Goal: Task Accomplishment & Management: Manage account settings

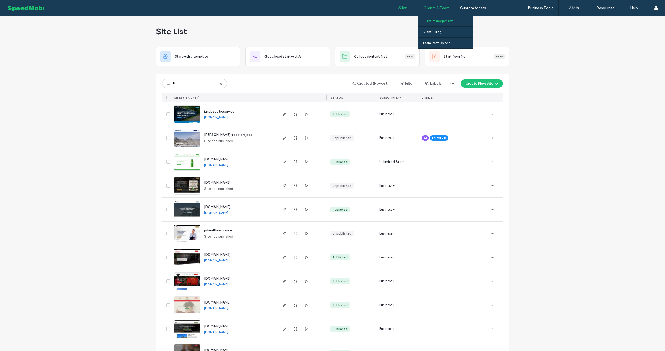
click at [433, 22] on label "Client Management" at bounding box center [437, 21] width 30 height 4
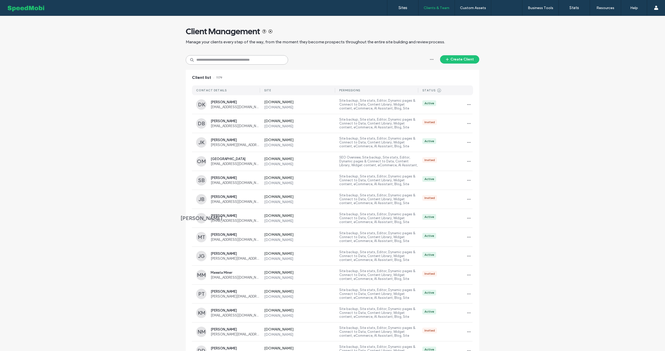
click at [219, 59] on input at bounding box center [237, 59] width 102 height 9
type input "*"
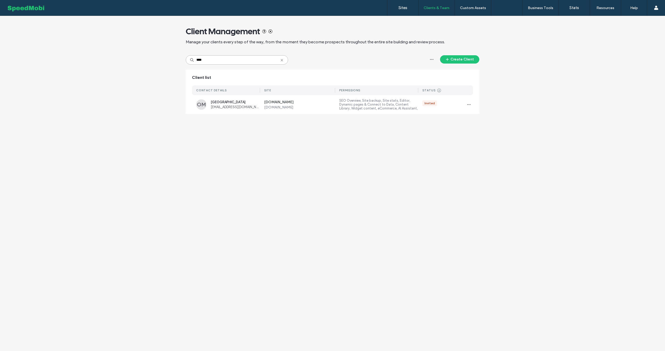
type input "****"
click at [468, 104] on icon "button" at bounding box center [469, 105] width 4 height 4
click at [234, 104] on div "Ops Main Street ops@mainstreetseo.co" at bounding box center [235, 104] width 49 height 9
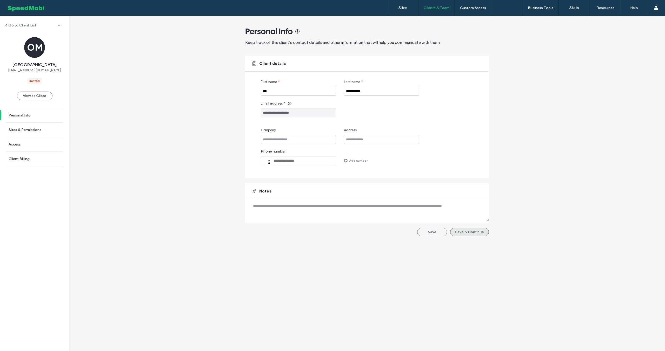
click at [468, 235] on button "Save & Continue" at bounding box center [469, 232] width 39 height 9
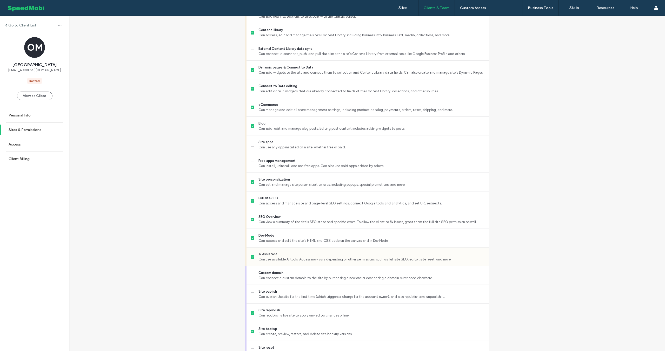
scroll to position [307, 0]
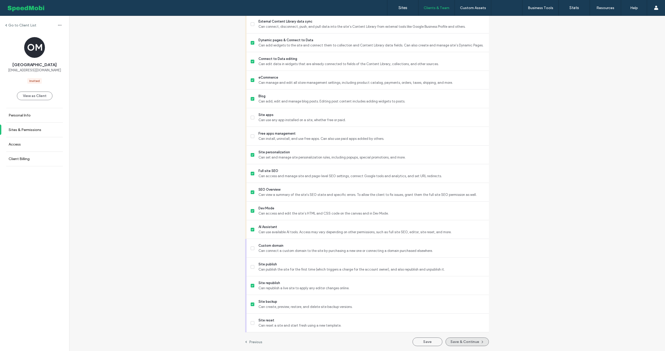
click at [472, 339] on button "Save & Continue" at bounding box center [466, 342] width 43 height 9
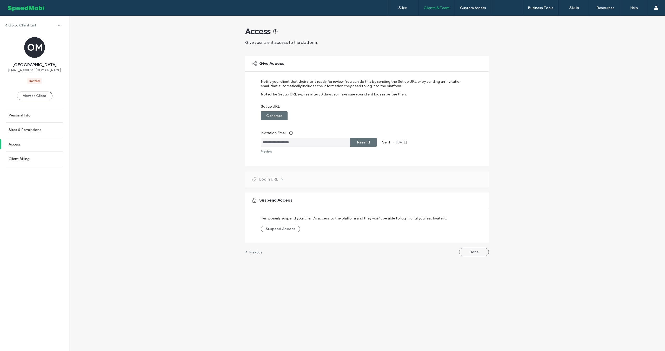
click at [367, 141] on label "Resend" at bounding box center [363, 143] width 13 height 10
click at [402, 8] on label "Sites" at bounding box center [402, 7] width 9 height 5
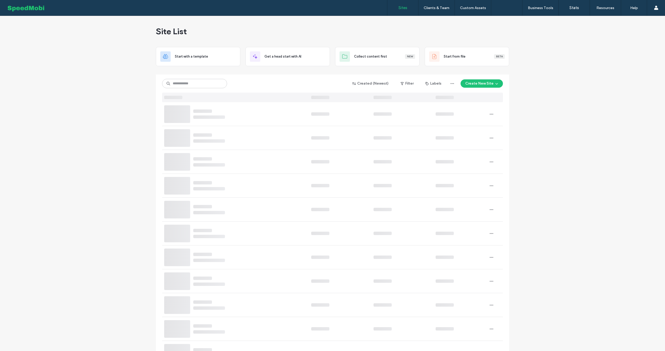
click at [490, 87] on button "Create New Site" at bounding box center [482, 83] width 42 height 8
click at [489, 101] on div "Start with a template" at bounding box center [495, 101] width 33 height 5
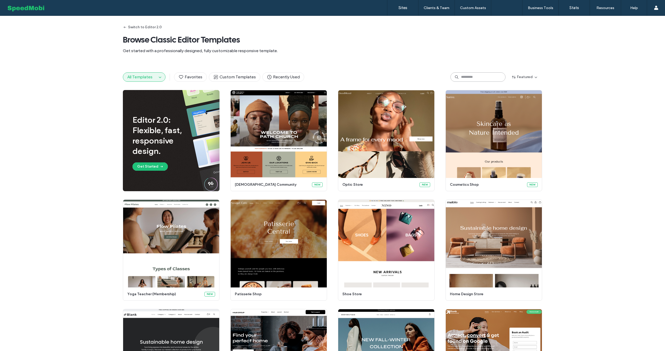
click at [466, 76] on input at bounding box center [477, 76] width 55 height 9
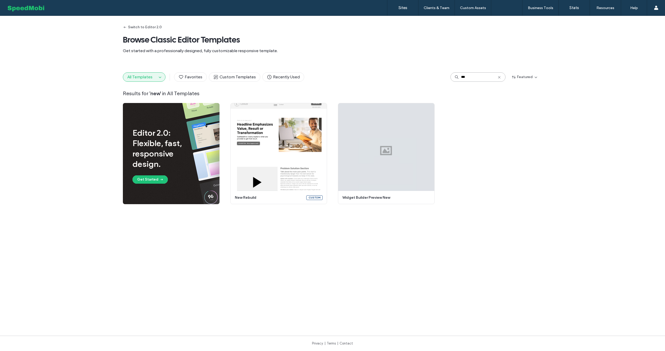
type input "***"
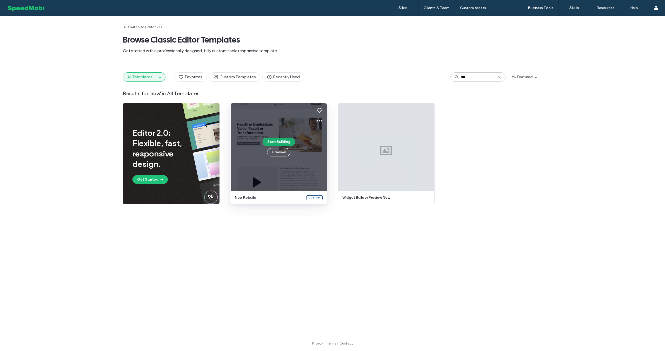
click at [280, 141] on button "Start Building" at bounding box center [279, 142] width 32 height 8
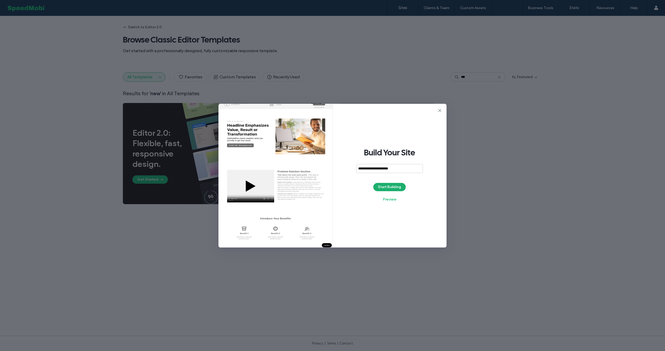
type input "**********"
click at [394, 187] on button "Start Building" at bounding box center [389, 187] width 32 height 8
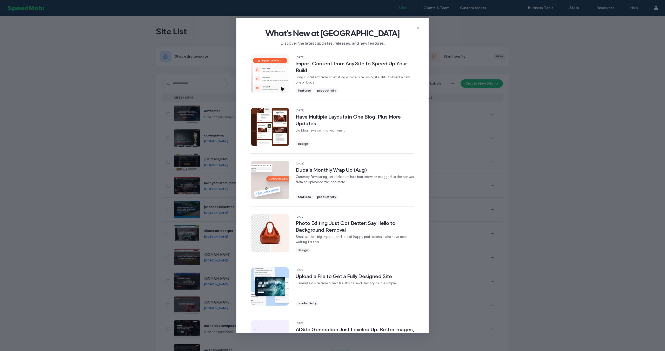
drag, startPoint x: 419, startPoint y: 28, endPoint x: 410, endPoint y: 31, distance: 9.7
click at [419, 28] on icon at bounding box center [418, 28] width 4 height 4
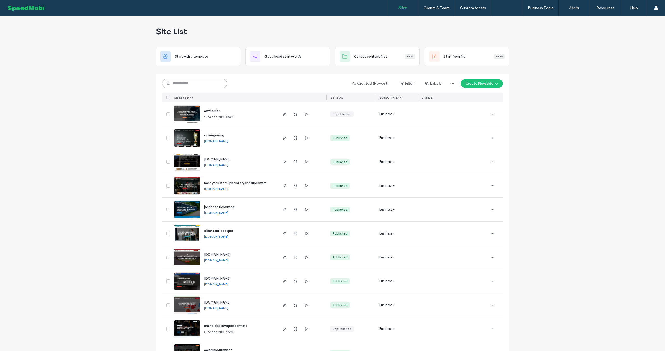
click at [186, 82] on input at bounding box center [194, 83] width 65 height 9
click at [206, 82] on input at bounding box center [194, 83] width 65 height 9
type input "*****"
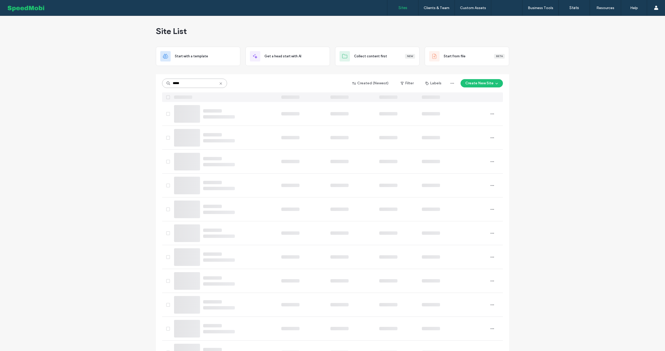
scroll to position [0, 0]
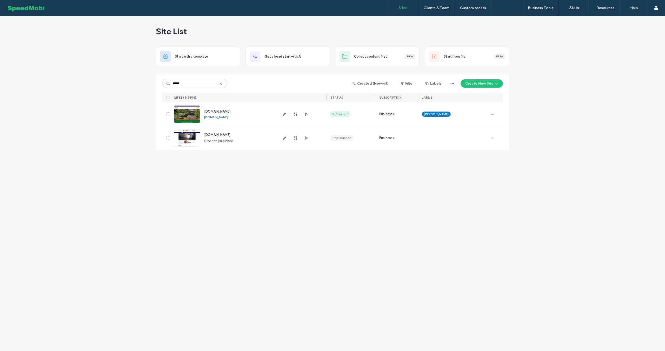
click at [228, 118] on link "www.faithswisdomreikistudios.com" at bounding box center [216, 117] width 24 height 4
click at [222, 111] on span "www.faithswisdomreikistudios.com" at bounding box center [217, 112] width 26 height 4
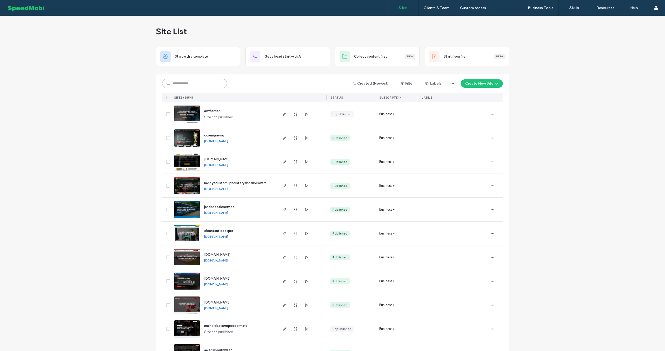
click at [191, 83] on input at bounding box center [194, 83] width 65 height 9
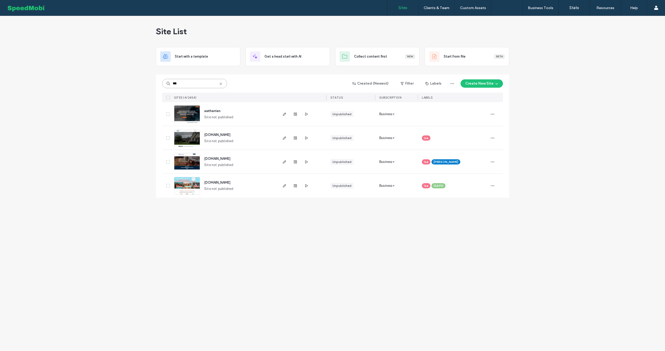
type input "***"
click at [214, 112] on span "awtherrien" at bounding box center [212, 111] width 16 height 4
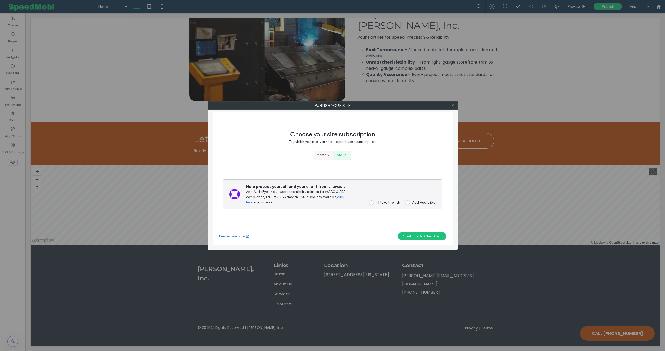
click at [324, 151] on div "Monthly" at bounding box center [323, 155] width 12 height 9
drag, startPoint x: 370, startPoint y: 202, endPoint x: 372, endPoint y: 203, distance: 2.9
click at [370, 202] on span at bounding box center [371, 203] width 5 height 5
click at [416, 238] on button "Continue to Checkout" at bounding box center [422, 236] width 48 height 8
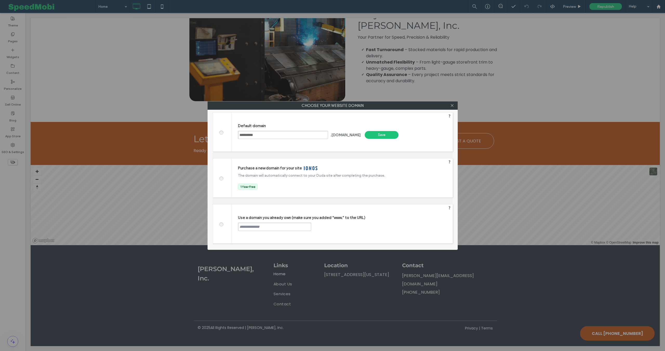
click at [388, 134] on div "Save" at bounding box center [382, 135] width 34 height 8
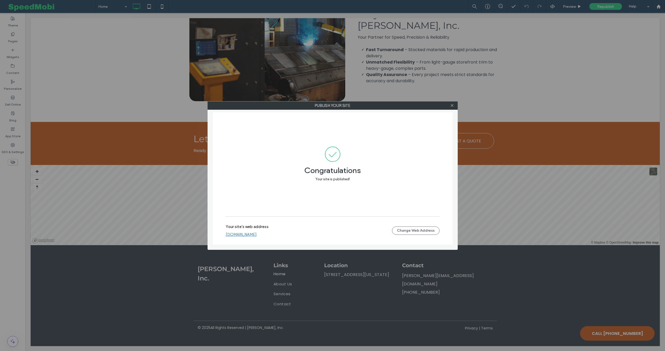
click at [257, 233] on link "awtherrien.multiscreensite.com" at bounding box center [241, 234] width 31 height 5
click at [453, 107] on icon at bounding box center [452, 106] width 4 height 4
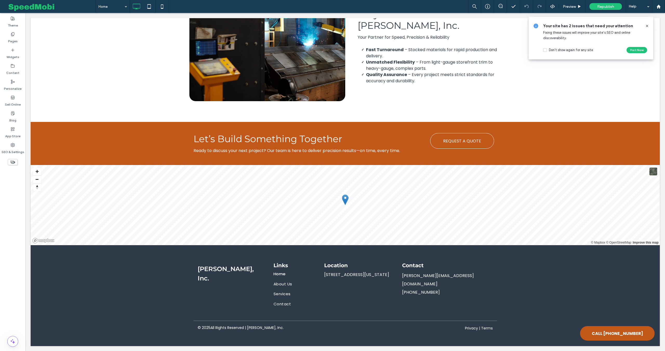
click at [646, 26] on icon at bounding box center [647, 26] width 4 height 4
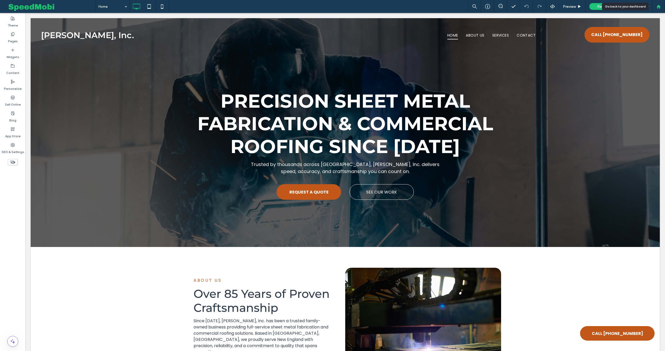
drag, startPoint x: 657, startPoint y: 6, endPoint x: 654, endPoint y: 8, distance: 3.2
click at [657, 6] on use at bounding box center [658, 6] width 4 height 4
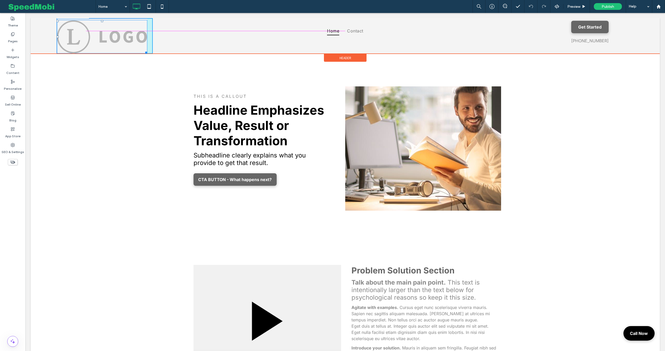
drag, startPoint x: 145, startPoint y: 50, endPoint x: 134, endPoint y: 38, distance: 16.4
click at [134, 38] on div "W:226.078 H:84.3906 Click To Paste" at bounding box center [105, 36] width 96 height 36
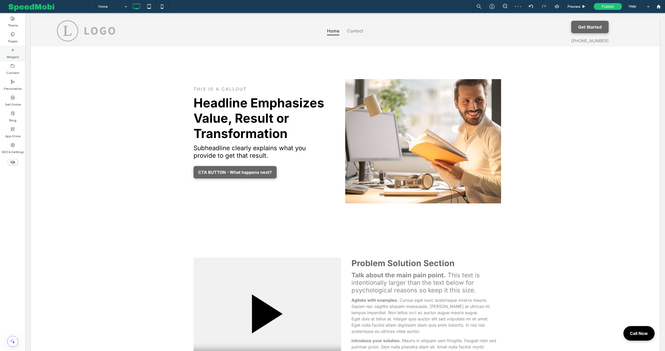
click at [18, 61] on div "Widgets" at bounding box center [12, 54] width 25 height 16
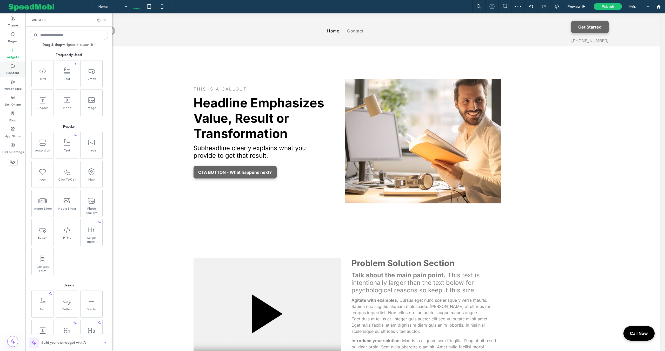
click at [16, 65] on div "Content" at bounding box center [12, 70] width 25 height 16
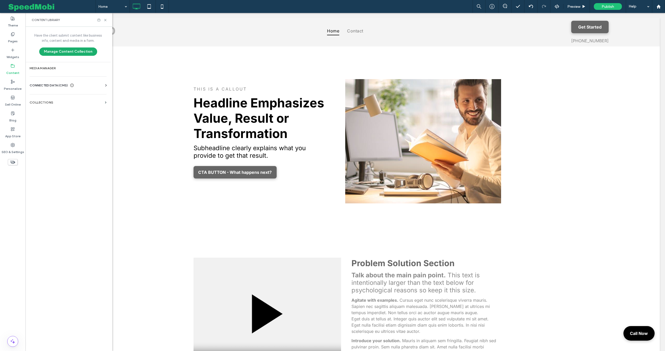
click at [81, 55] on button "Manage Content Collection" at bounding box center [68, 52] width 58 height 8
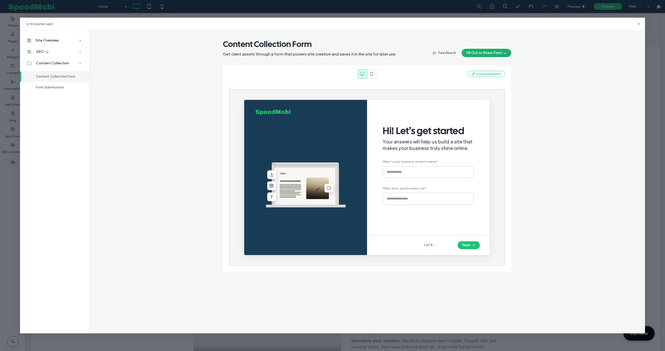
click at [496, 56] on button "Fill Out or Share Form" at bounding box center [487, 53] width 50 height 8
click at [465, 92] on div "Share with client" at bounding box center [453, 91] width 26 height 5
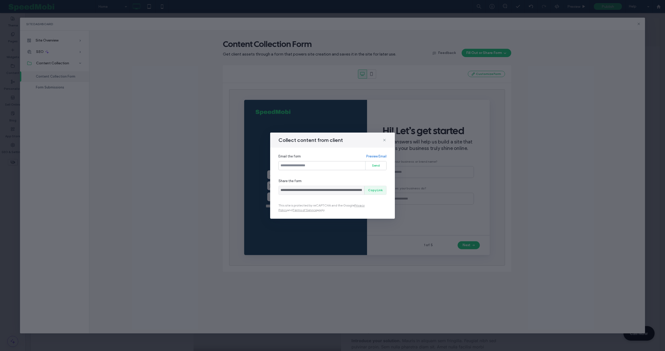
click at [372, 190] on button "Copy Link" at bounding box center [375, 190] width 22 height 9
drag, startPoint x: 384, startPoint y: 139, endPoint x: 463, endPoint y: 90, distance: 93.3
click at [384, 139] on use at bounding box center [384, 140] width 2 height 2
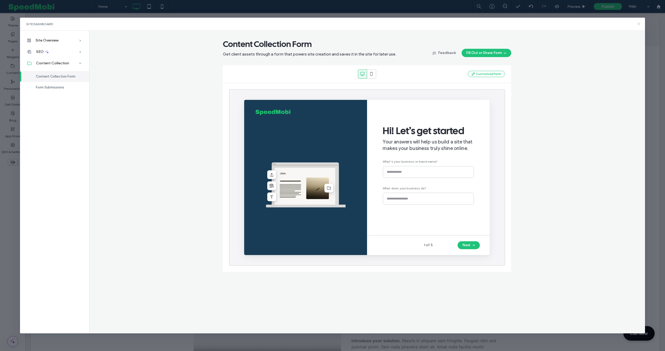
click at [639, 22] on icon at bounding box center [639, 24] width 4 height 4
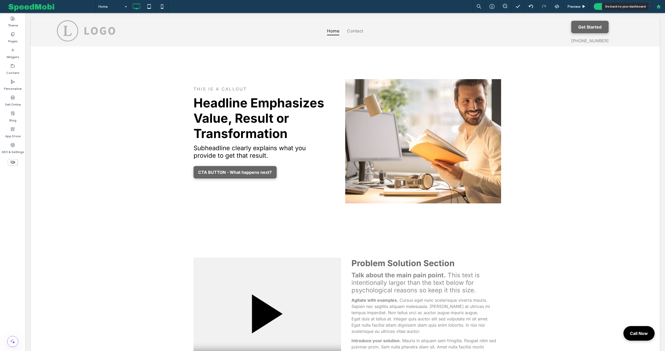
click at [657, 6] on use at bounding box center [658, 6] width 4 height 4
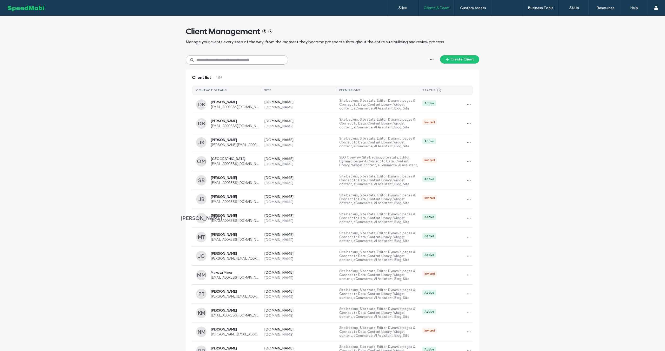
click at [246, 63] on input at bounding box center [237, 59] width 102 height 9
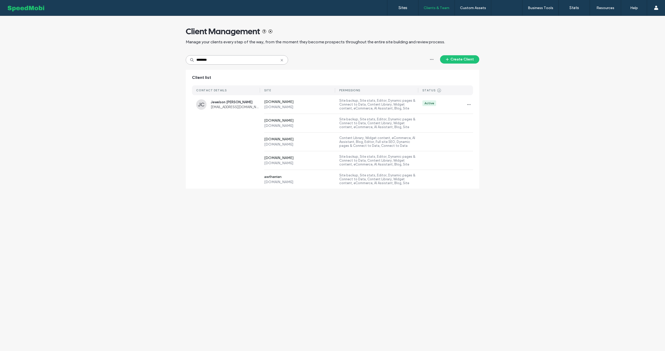
type input "********"
click at [217, 105] on span "[EMAIL_ADDRESS][DOMAIN_NAME]" at bounding box center [235, 107] width 49 height 4
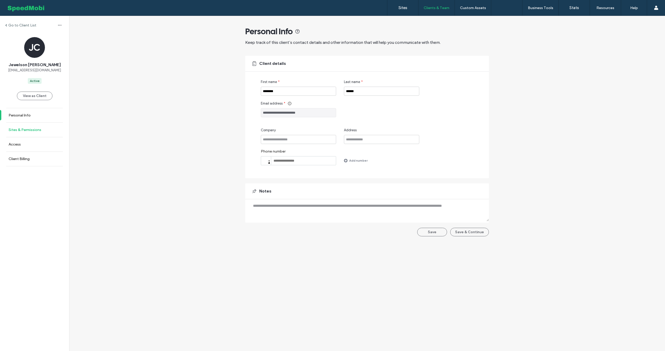
click at [30, 127] on link "Sites & Permissions" at bounding box center [34, 130] width 69 height 14
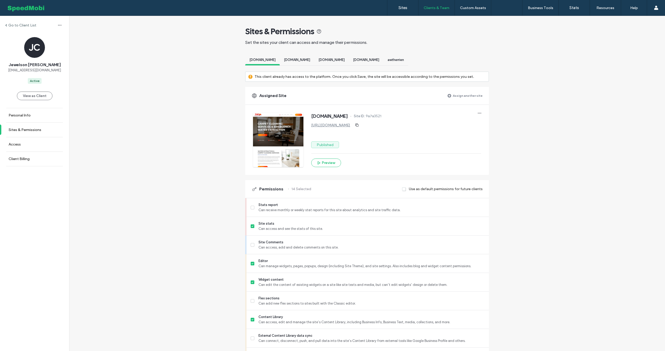
click at [404, 61] on span "awtherrien" at bounding box center [396, 60] width 16 height 4
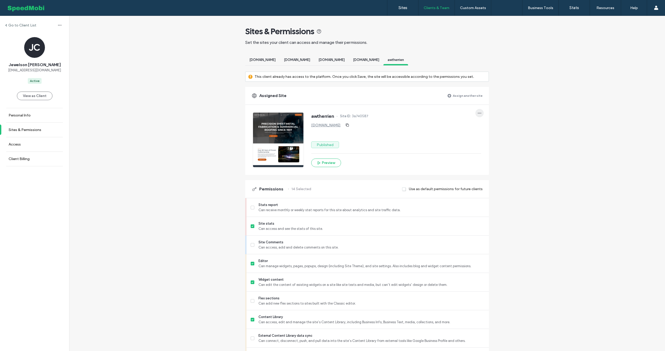
click at [478, 113] on use "button" at bounding box center [479, 113] width 3 height 1
click at [494, 129] on span "Unassign site" at bounding box center [494, 126] width 21 height 5
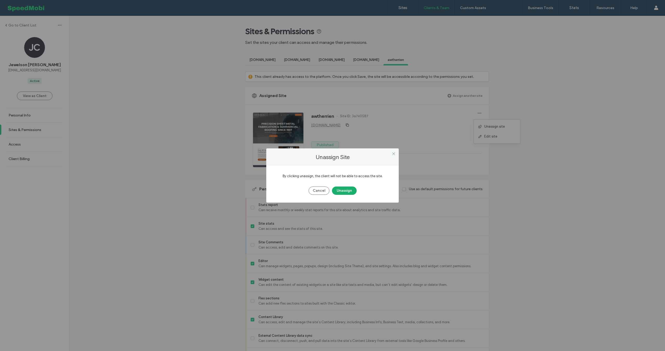
click at [345, 194] on button "Unassign" at bounding box center [344, 191] width 25 height 8
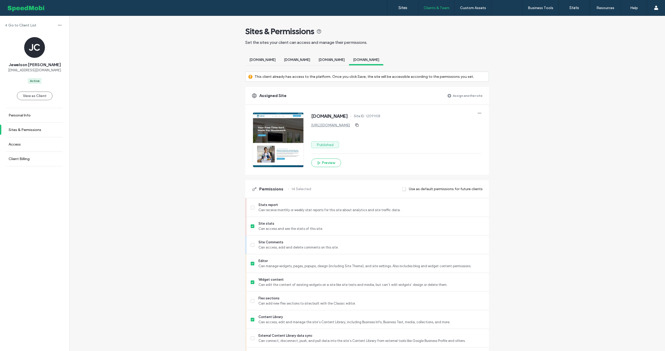
click at [462, 96] on label "Assign another site" at bounding box center [468, 95] width 30 height 9
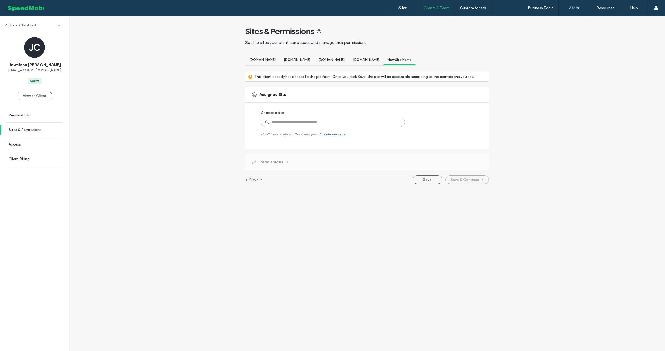
drag, startPoint x: 338, startPoint y: 123, endPoint x: 332, endPoint y: 135, distance: 13.8
click at [339, 124] on input at bounding box center [333, 122] width 144 height 9
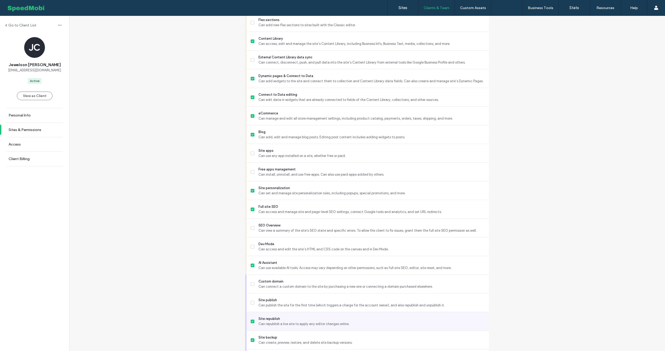
scroll to position [315, 0]
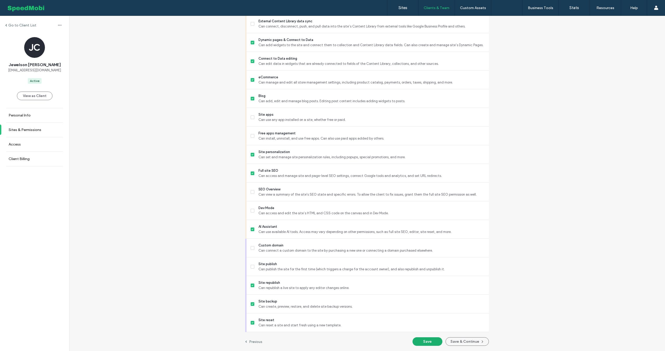
click at [426, 342] on button "Save" at bounding box center [427, 342] width 30 height 9
click at [456, 343] on button "Save & Continue" at bounding box center [466, 342] width 43 height 9
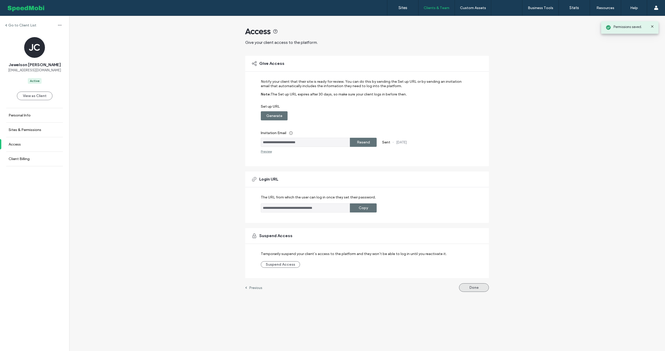
click at [470, 290] on button "Done" at bounding box center [474, 288] width 30 height 9
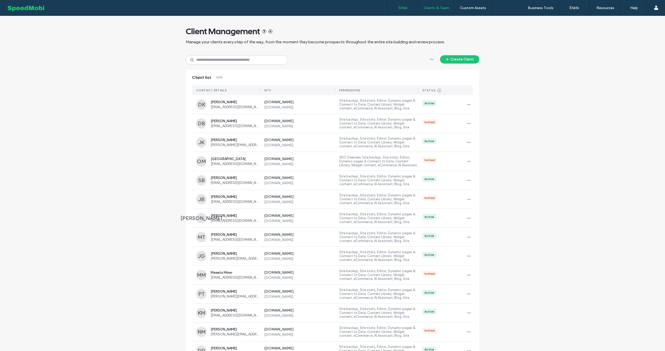
click at [400, 8] on label "Sites" at bounding box center [402, 7] width 9 height 5
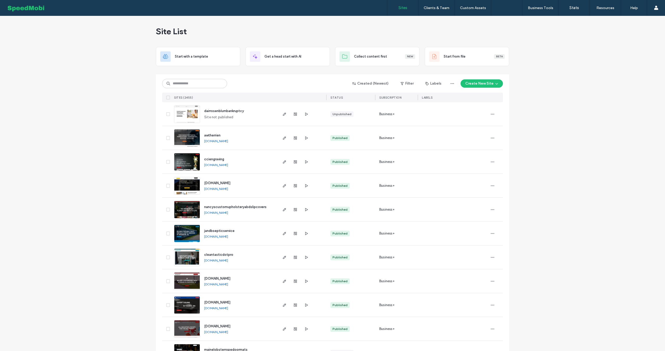
drag, startPoint x: 181, startPoint y: 77, endPoint x: 181, endPoint y: 80, distance: 3.0
click at [181, 77] on div "Created (Newest) Filter Labels Create New Site SITES (2455) STATUS SUBSCRIPTION…" at bounding box center [332, 89] width 341 height 28
click at [181, 80] on input at bounding box center [194, 83] width 65 height 9
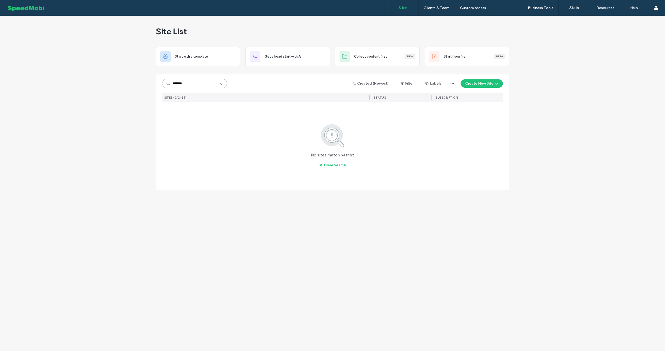
click at [187, 83] on input "*******" at bounding box center [194, 83] width 65 height 9
type input "******"
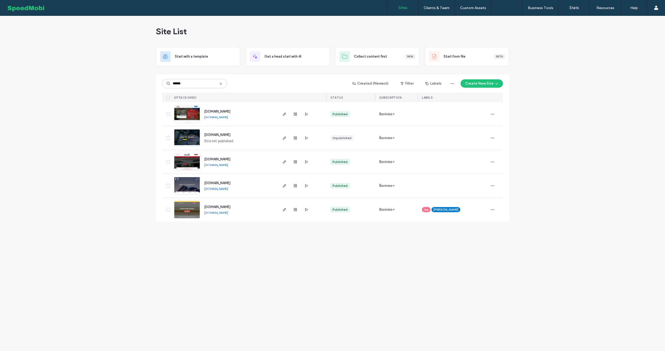
click at [230, 206] on span "www.garageorganizationmn.com" at bounding box center [217, 207] width 26 height 4
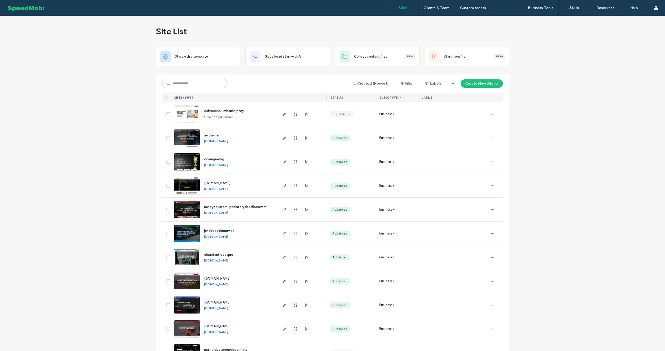
click at [406, 7] on label "Sites" at bounding box center [402, 7] width 9 height 5
click at [177, 84] on input at bounding box center [194, 83] width 65 height 9
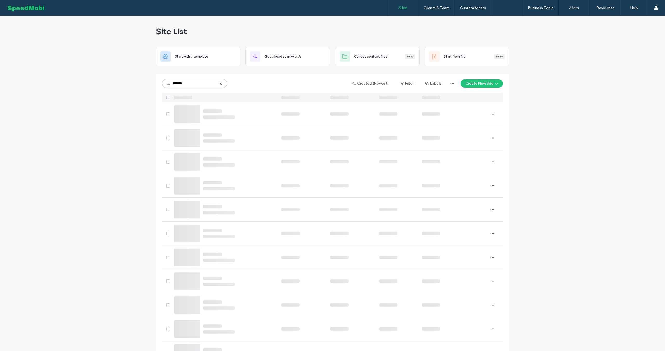
type input "*******"
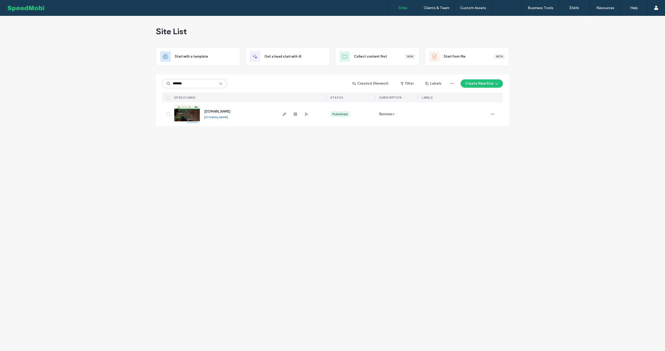
click at [228, 118] on link "www.scallystreeservice.com" at bounding box center [216, 117] width 24 height 4
click at [230, 110] on span "www.scallystreeservice.com" at bounding box center [217, 112] width 26 height 4
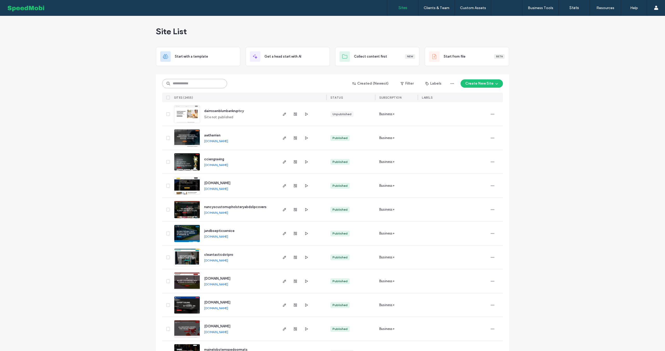
click at [200, 86] on input at bounding box center [194, 83] width 65 height 9
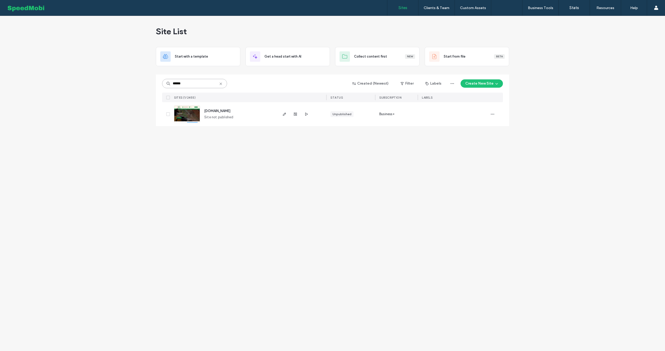
click at [203, 83] on input "******" at bounding box center [194, 83] width 65 height 9
type input "********"
click at [230, 112] on span "[DOMAIN_NAME]" at bounding box center [217, 112] width 26 height 4
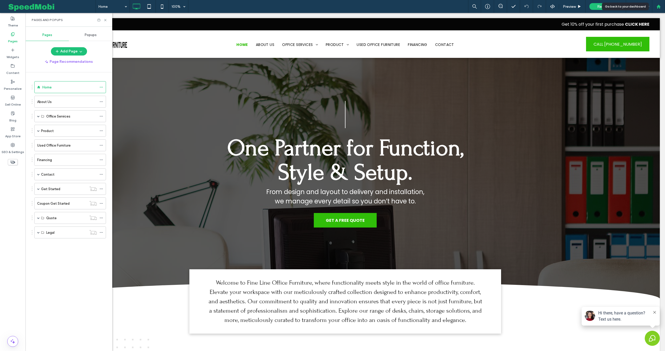
click at [658, 8] on icon at bounding box center [658, 6] width 4 height 4
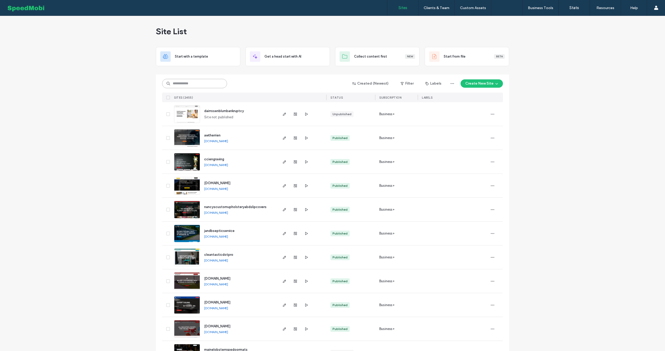
click at [201, 81] on input at bounding box center [194, 83] width 65 height 9
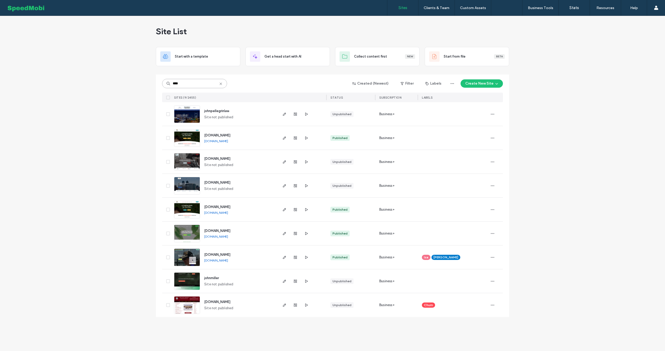
click at [188, 83] on input "****" at bounding box center [194, 83] width 65 height 9
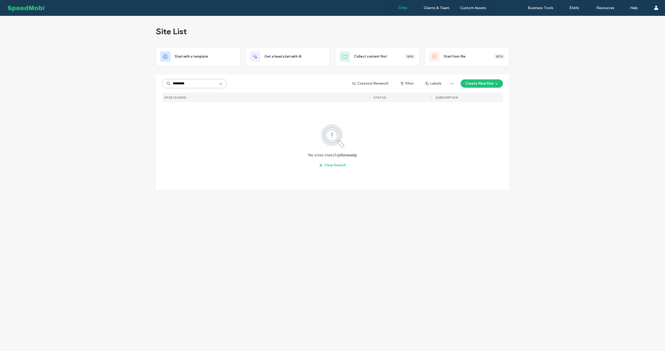
click at [190, 86] on input "*********" at bounding box center [194, 83] width 65 height 9
type input "*****"
click at [215, 117] on link "www.voelplaw.com" at bounding box center [216, 117] width 24 height 4
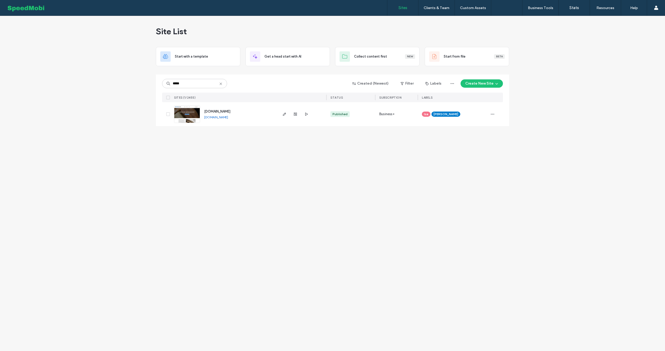
click at [224, 110] on span "www.voelplaw.com" at bounding box center [217, 112] width 26 height 4
